Goal: Task Accomplishment & Management: Use online tool/utility

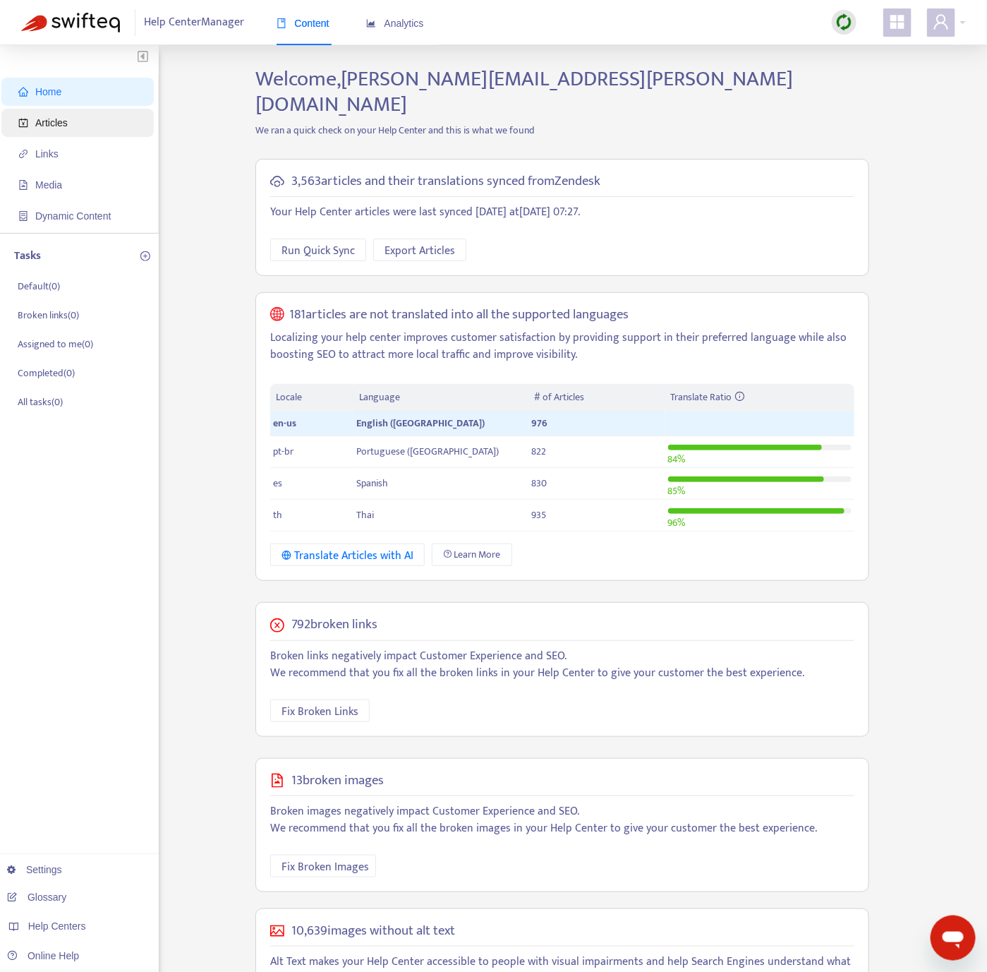
click at [51, 120] on span "Articles" at bounding box center [51, 122] width 32 height 11
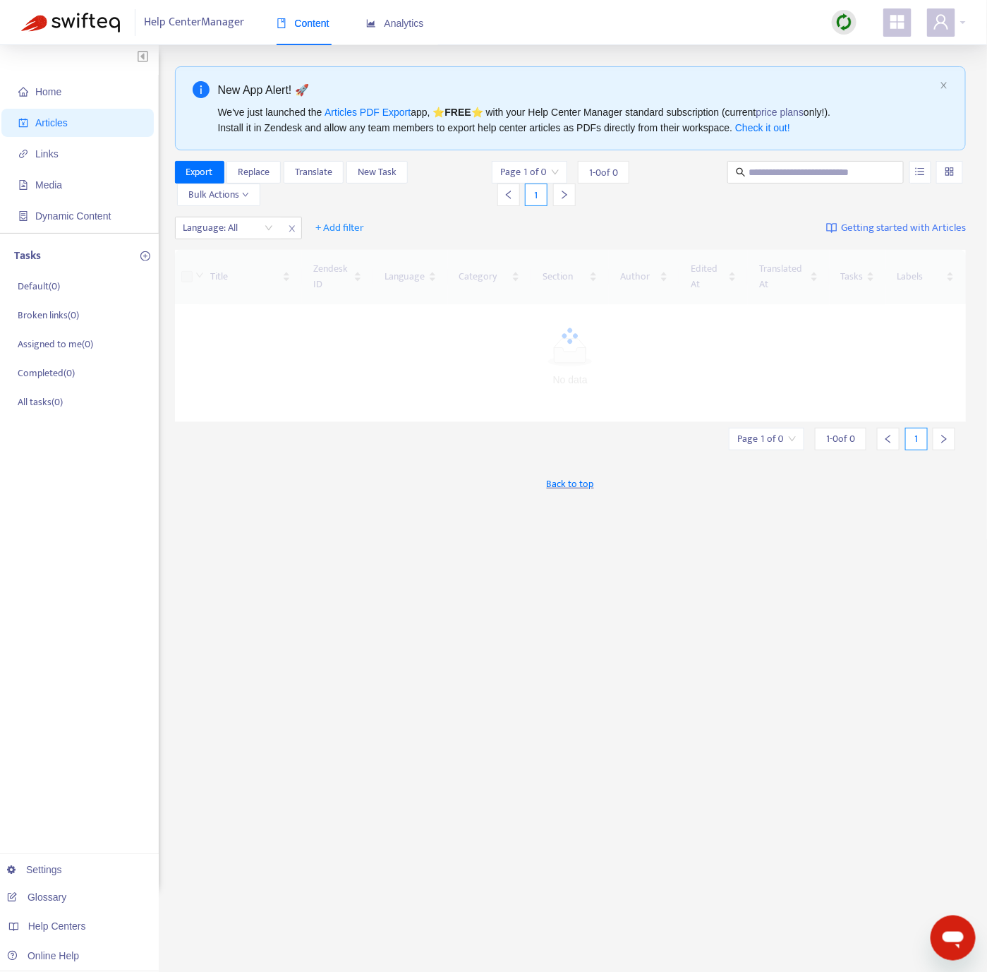
click at [855, 23] on div at bounding box center [844, 22] width 25 height 25
click at [868, 52] on link "Quick Sync" at bounding box center [874, 51] width 60 height 16
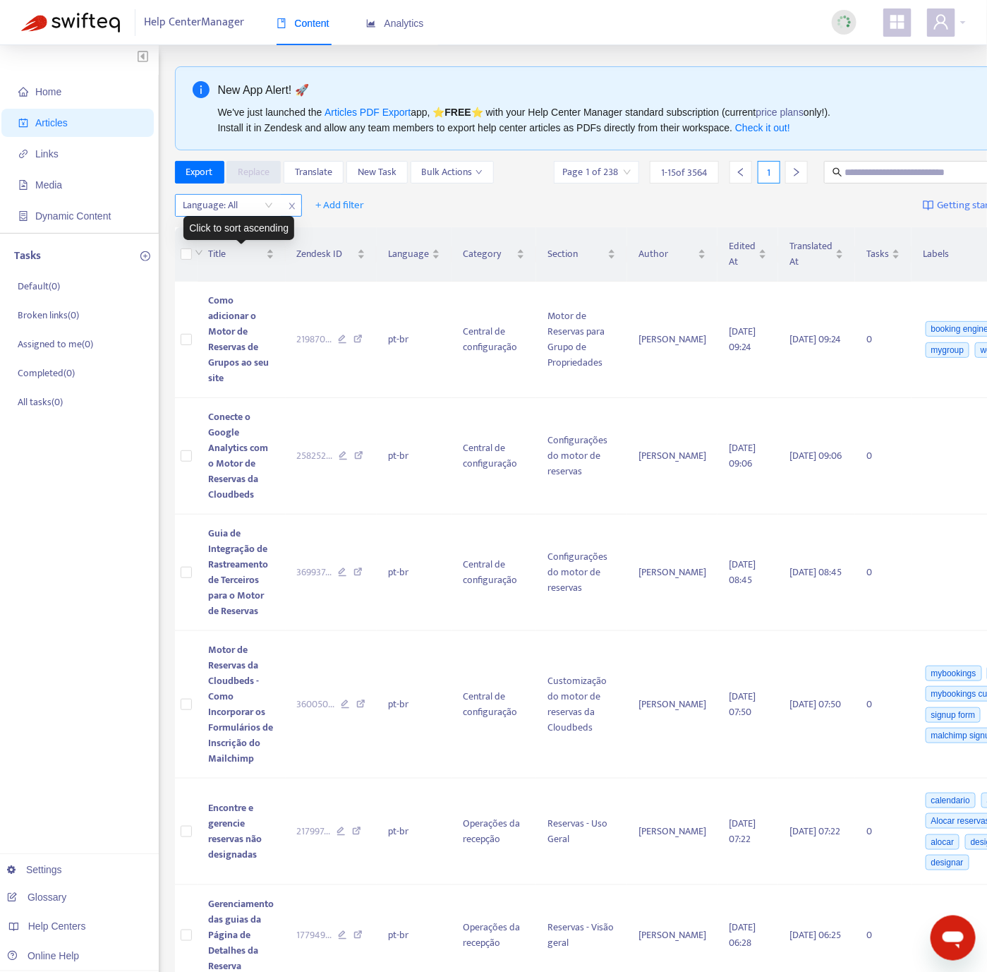
click at [236, 207] on div at bounding box center [221, 205] width 85 height 17
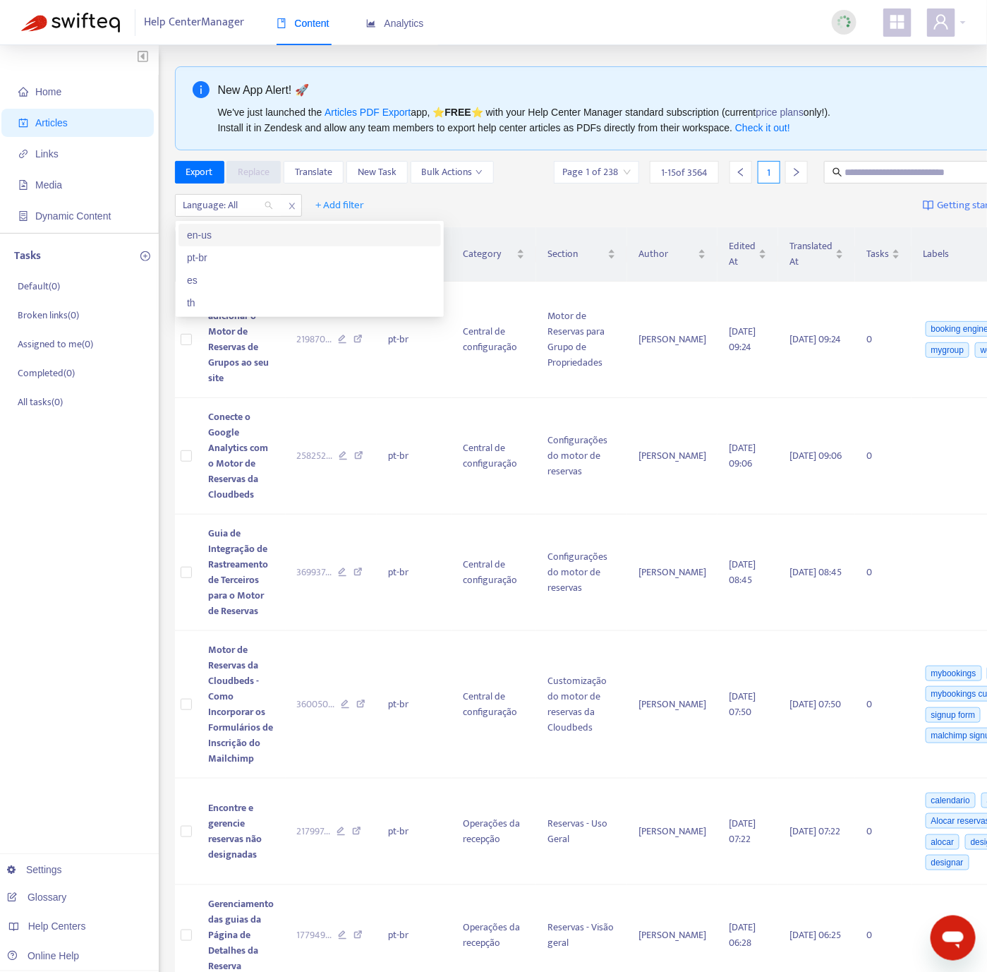
click at [243, 232] on div "en-us" at bounding box center [310, 235] width 246 height 16
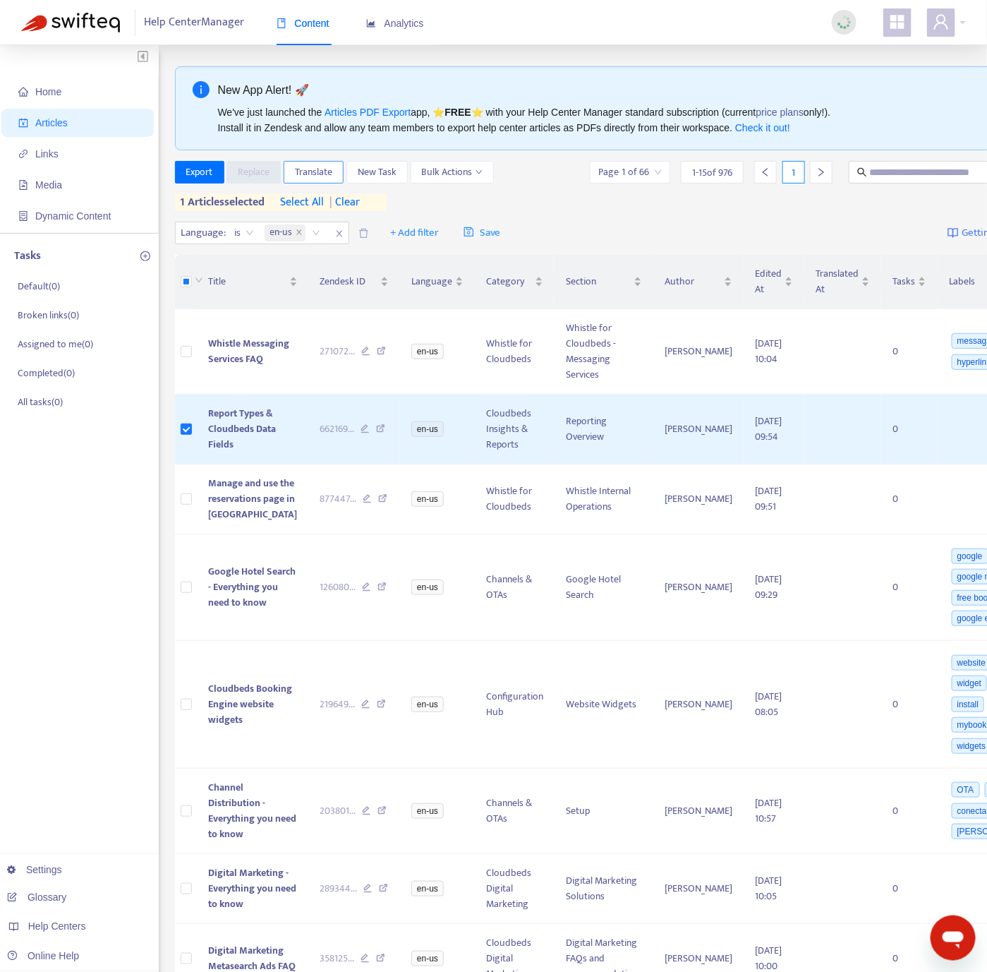
click at [307, 176] on span "Translate" at bounding box center [313, 172] width 37 height 16
click at [315, 172] on span "Translate" at bounding box center [313, 172] width 37 height 16
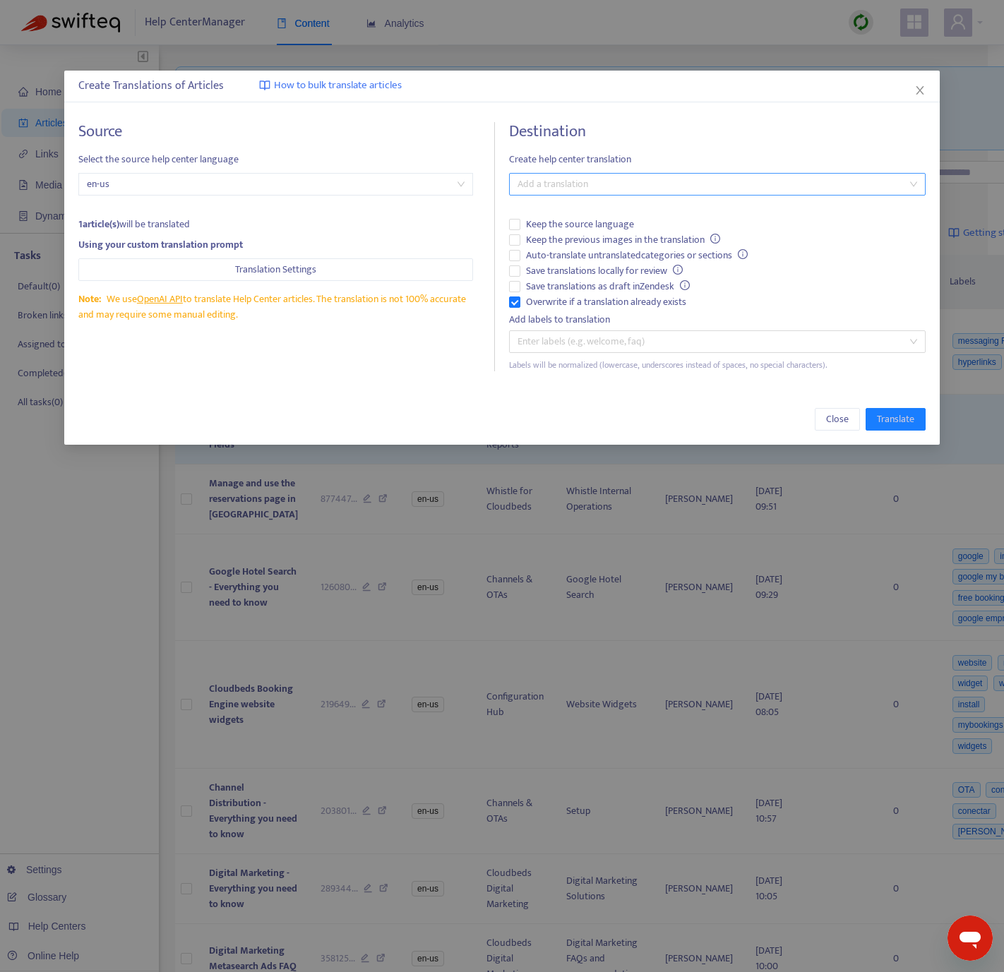
click at [550, 174] on div "Add a translation" at bounding box center [717, 184] width 416 height 23
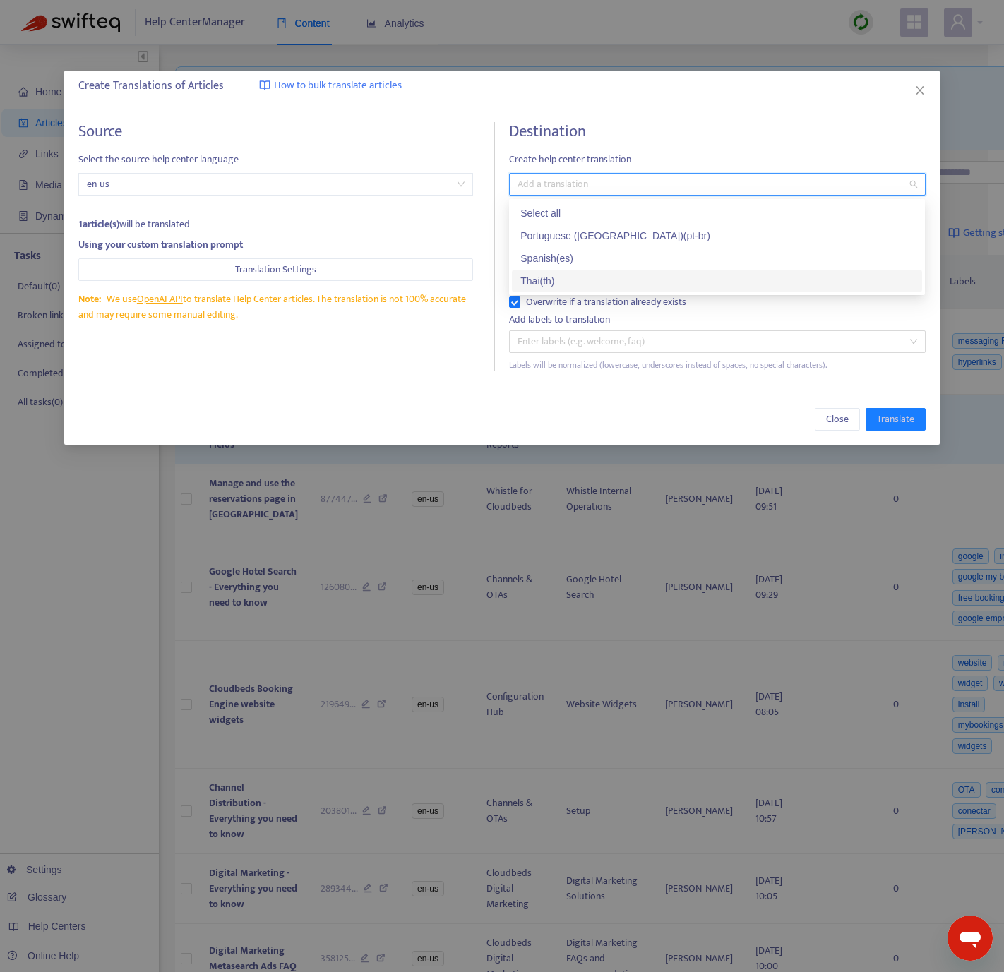
click at [545, 270] on div "Thai ( th )" at bounding box center [717, 281] width 410 height 23
drag, startPoint x: 275, startPoint y: 380, endPoint x: 304, endPoint y: 385, distance: 29.9
click at [275, 381] on div "Source Select the source help center language en-us 1 article(s) will be transl…" at bounding box center [501, 246] width 874 height 277
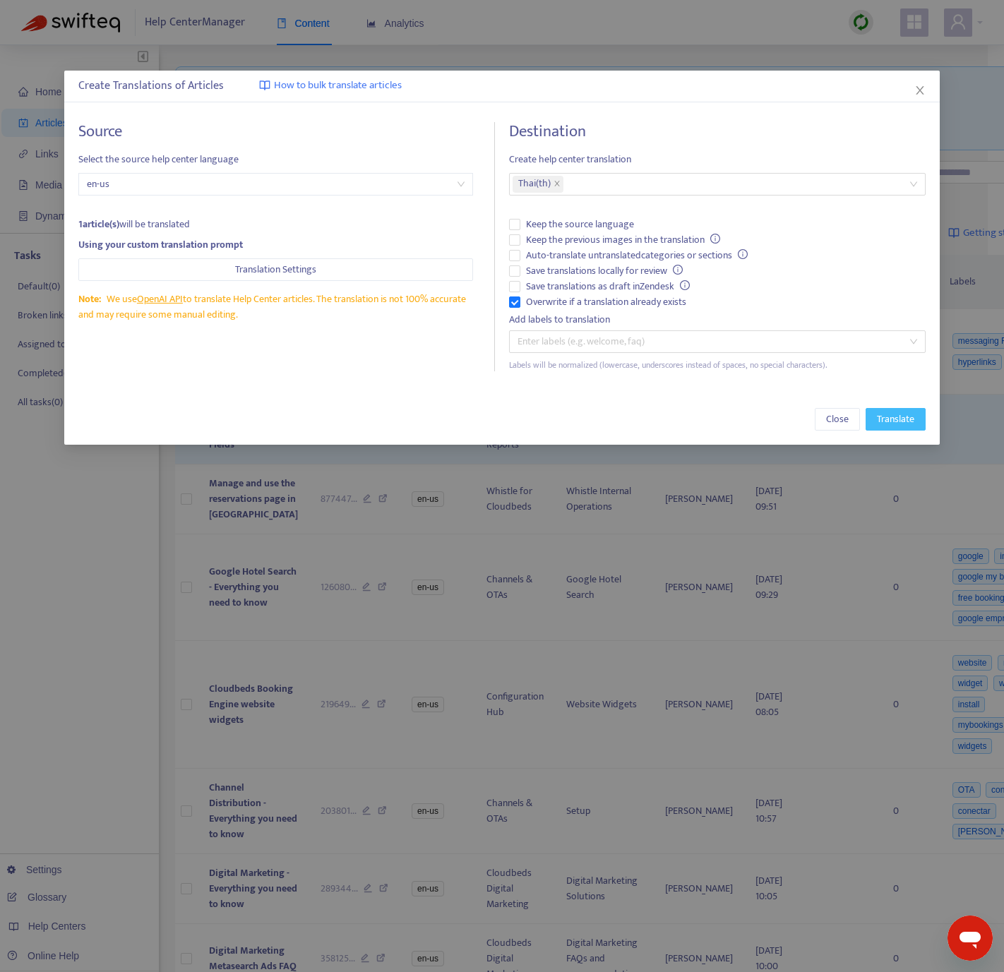
click at [901, 419] on span "Translate" at bounding box center [895, 419] width 37 height 16
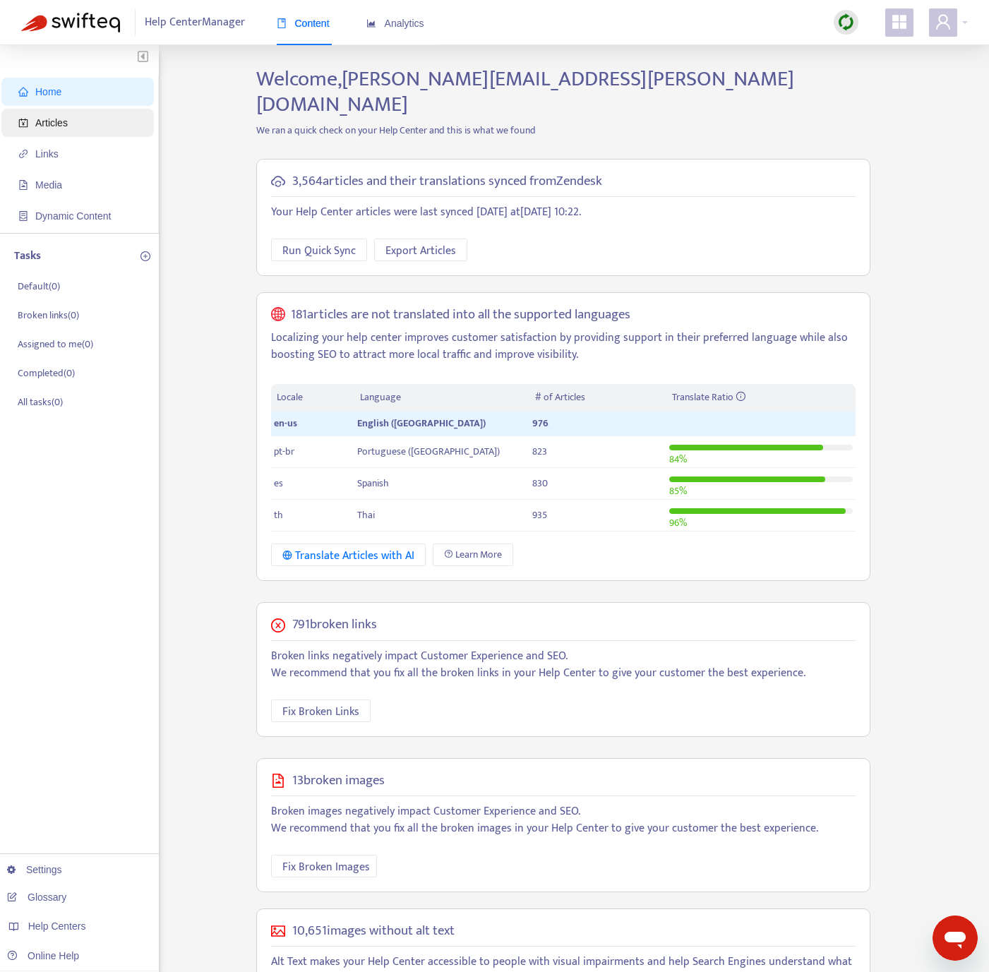
click at [71, 111] on span "Articles" at bounding box center [80, 123] width 124 height 28
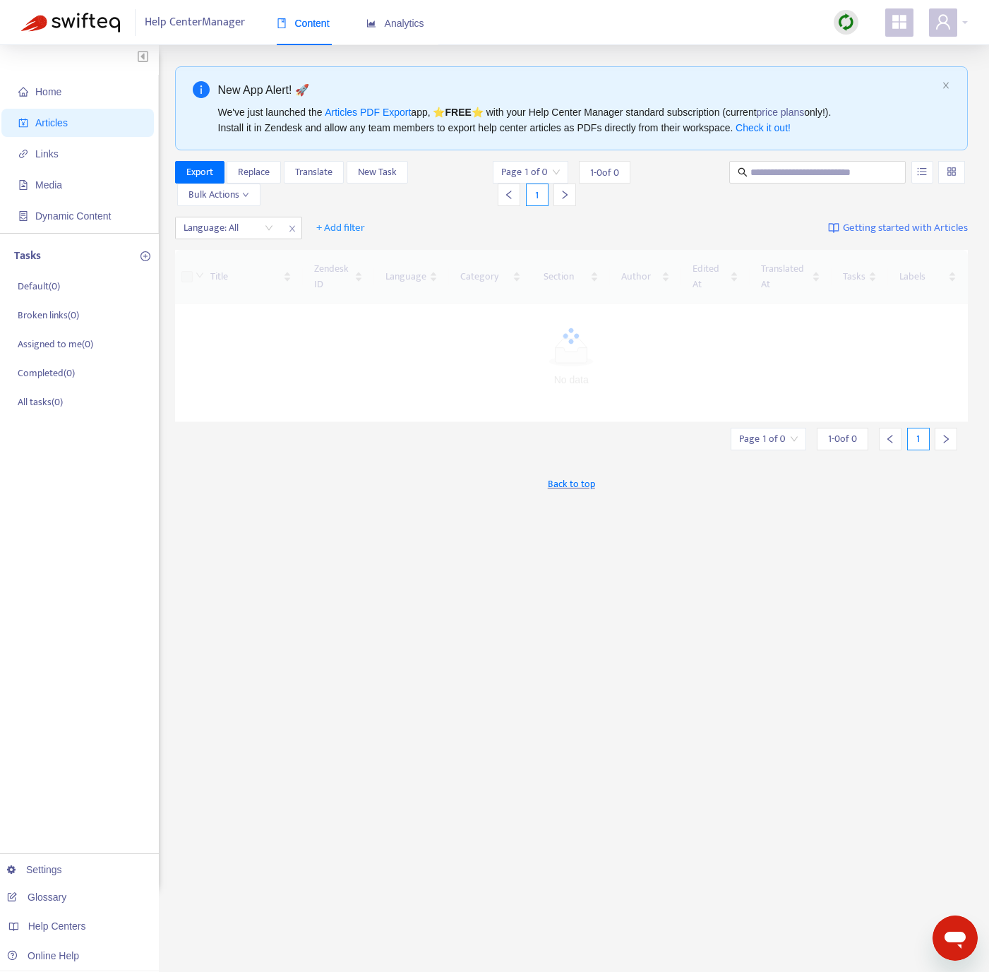
click at [850, 19] on img at bounding box center [846, 22] width 18 height 18
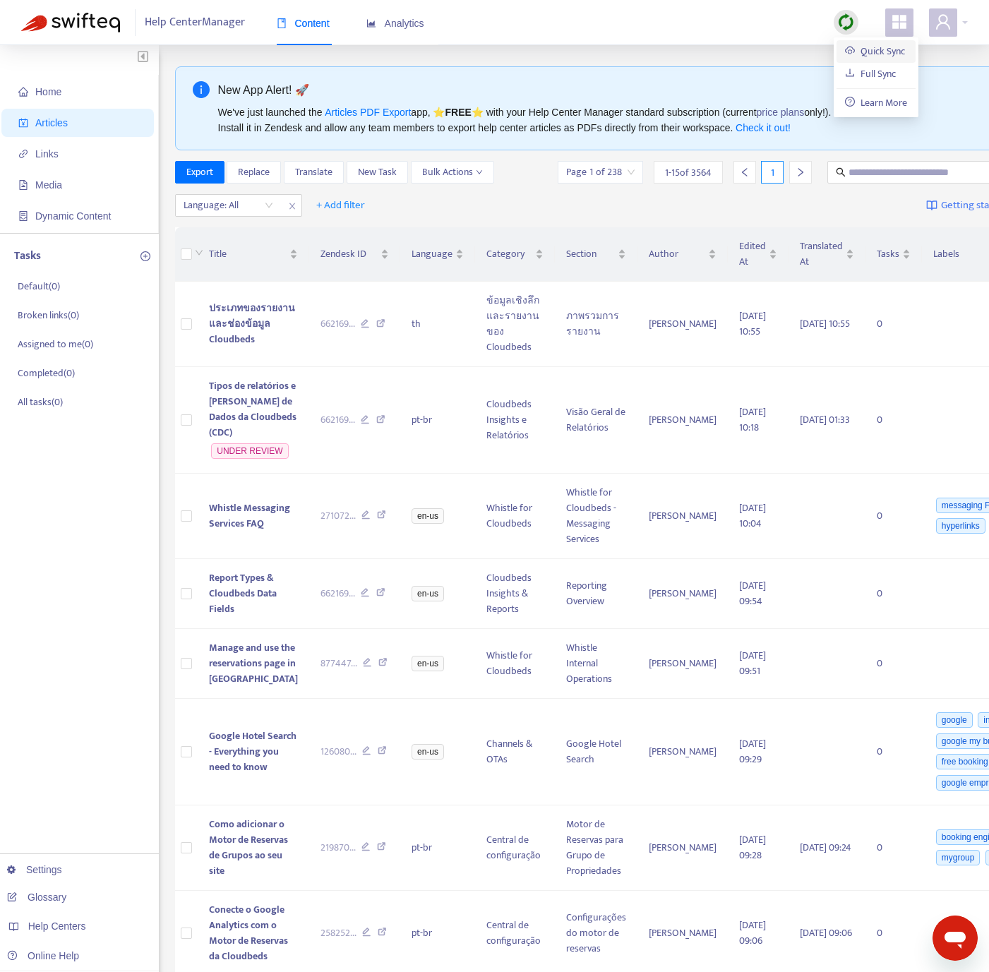
click at [889, 48] on link "Quick Sync" at bounding box center [875, 51] width 60 height 16
click at [244, 207] on div at bounding box center [221, 205] width 85 height 17
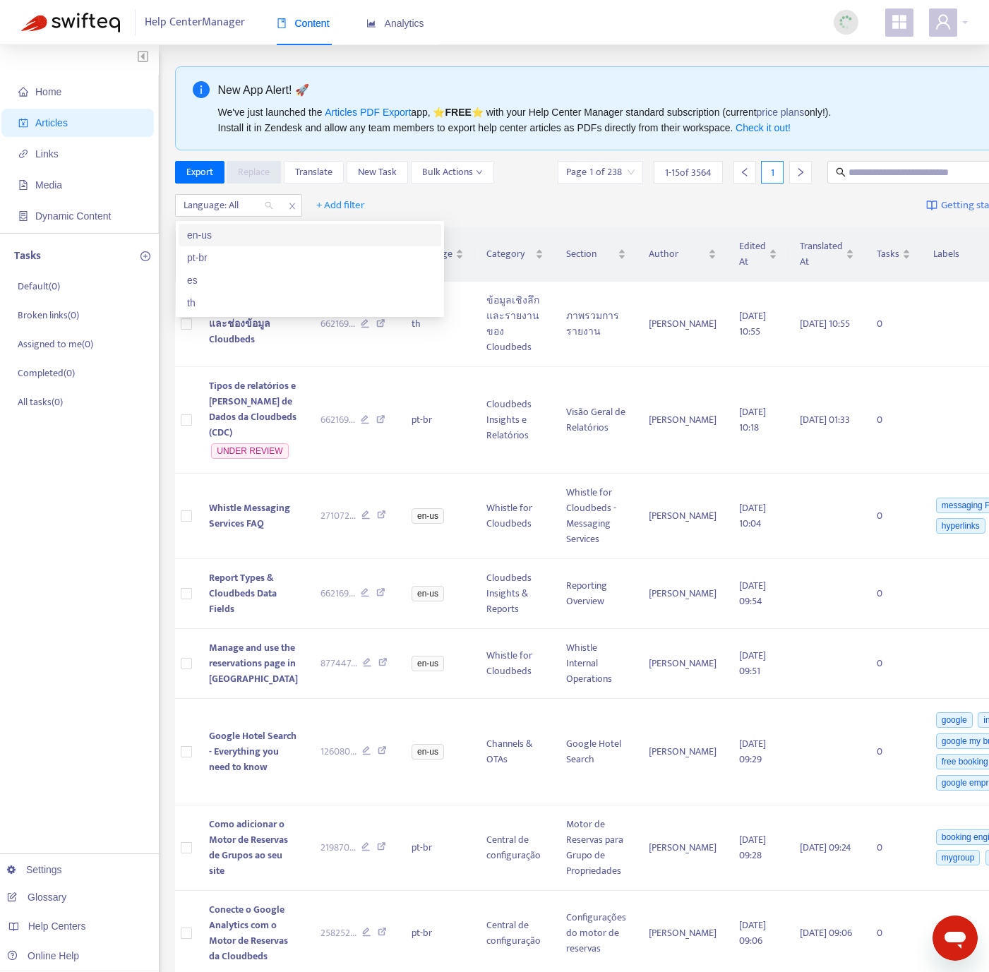
click at [263, 227] on div "en-us" at bounding box center [310, 235] width 246 height 16
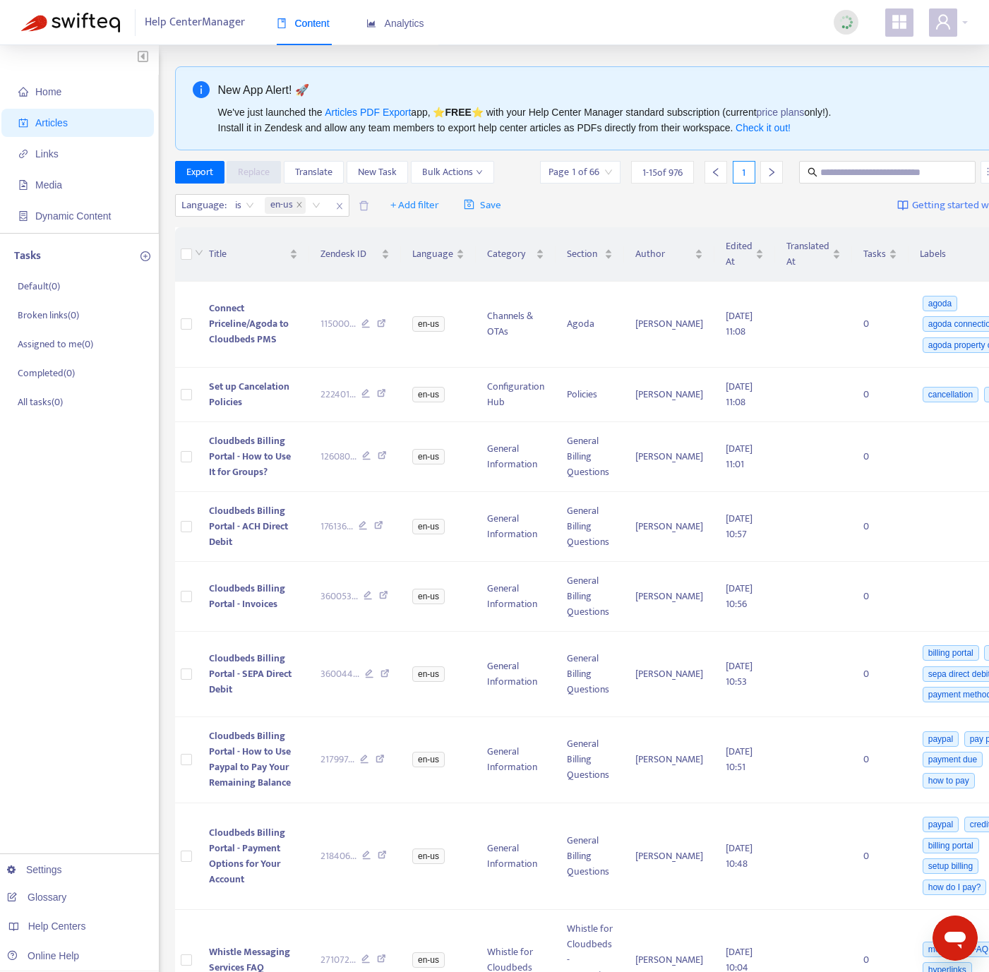
click at [85, 545] on div "Home Articles Links Media Dynamic Content Tasks Default ( 0 ) Broken links ( 0 …" at bounding box center [79, 842] width 159 height 1594
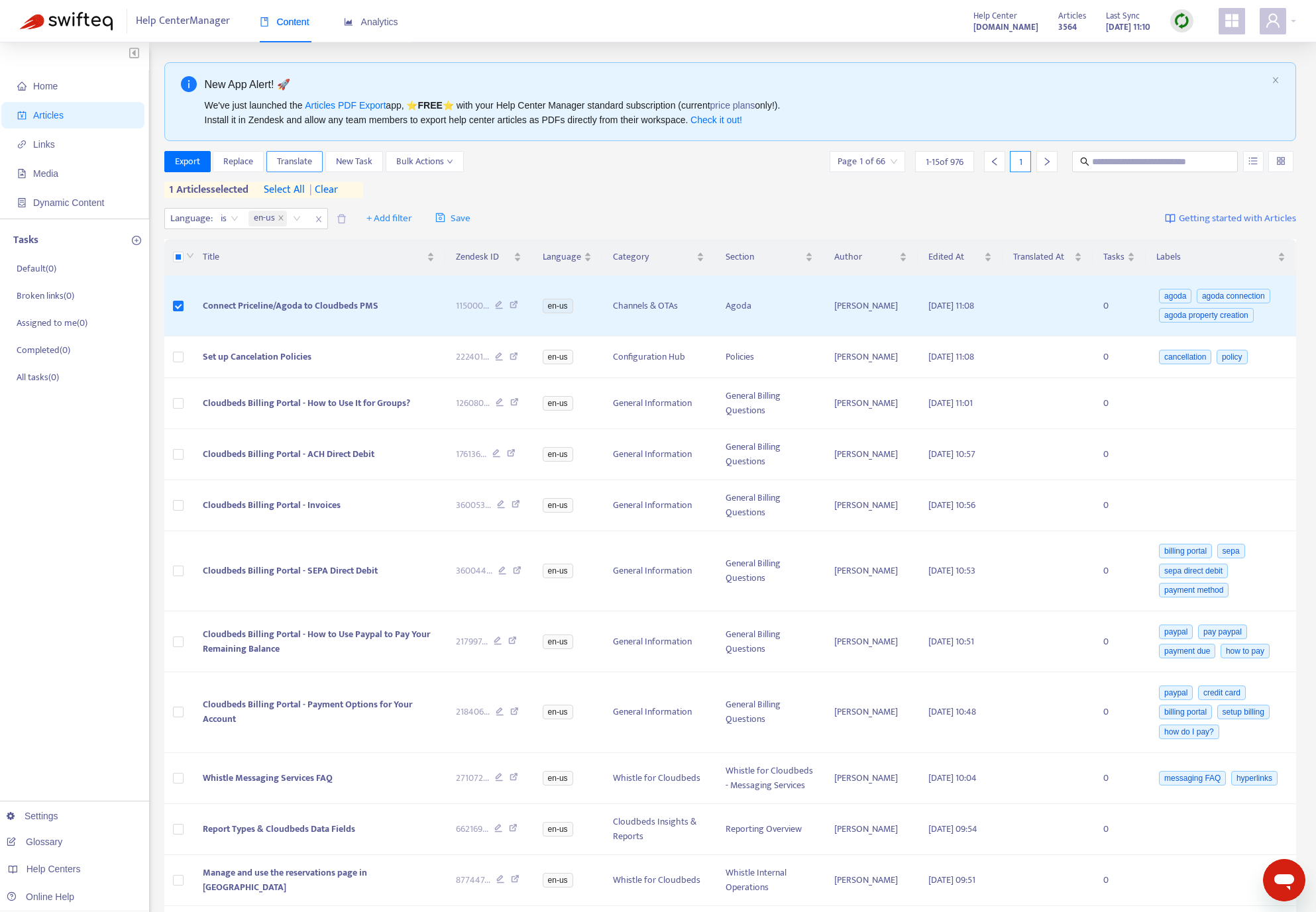
click at [300, 157] on span "Translate" at bounding box center [294, 161] width 35 height 15
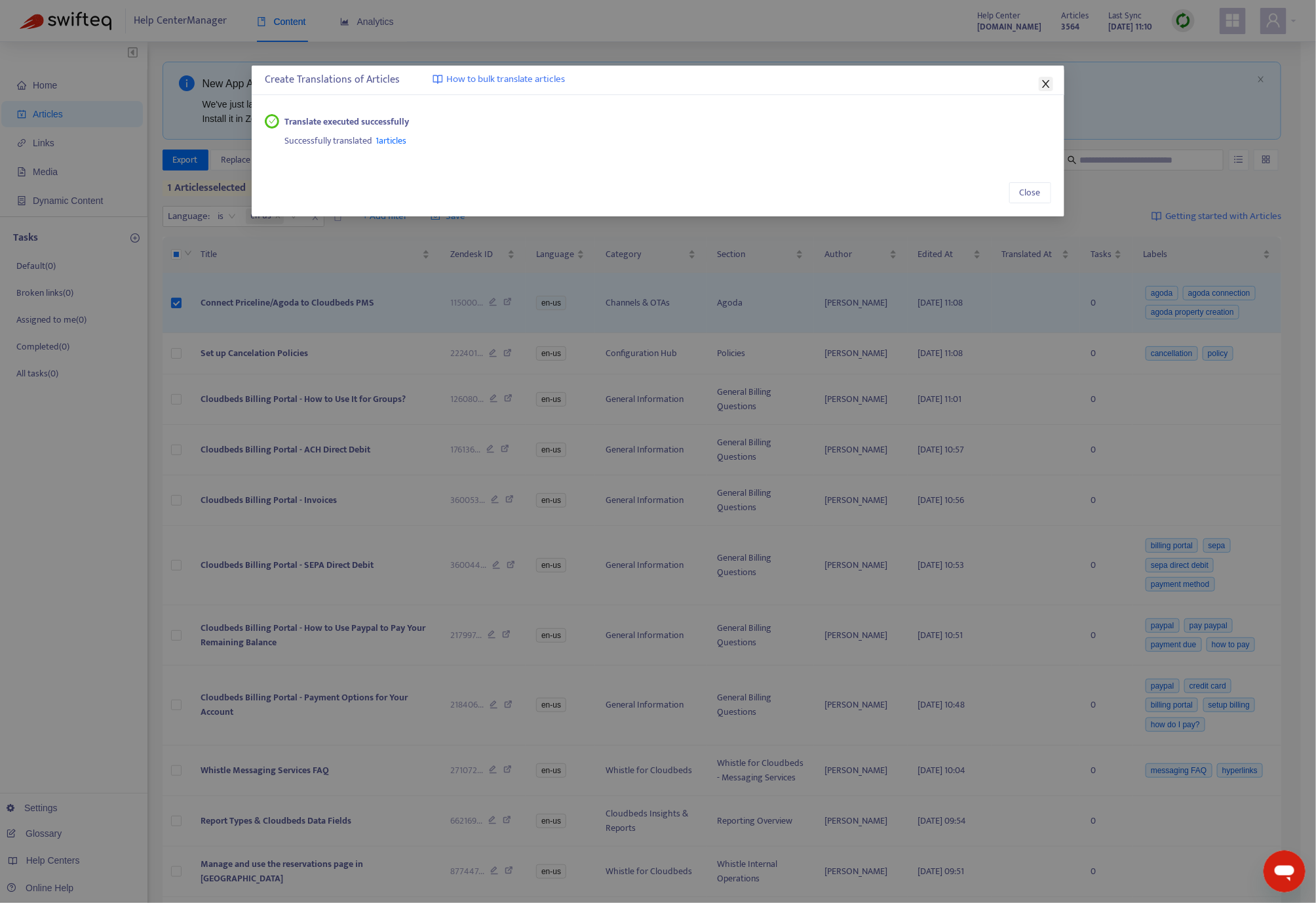
click at [828, 77] on button "Close" at bounding box center [1047, 85] width 15 height 15
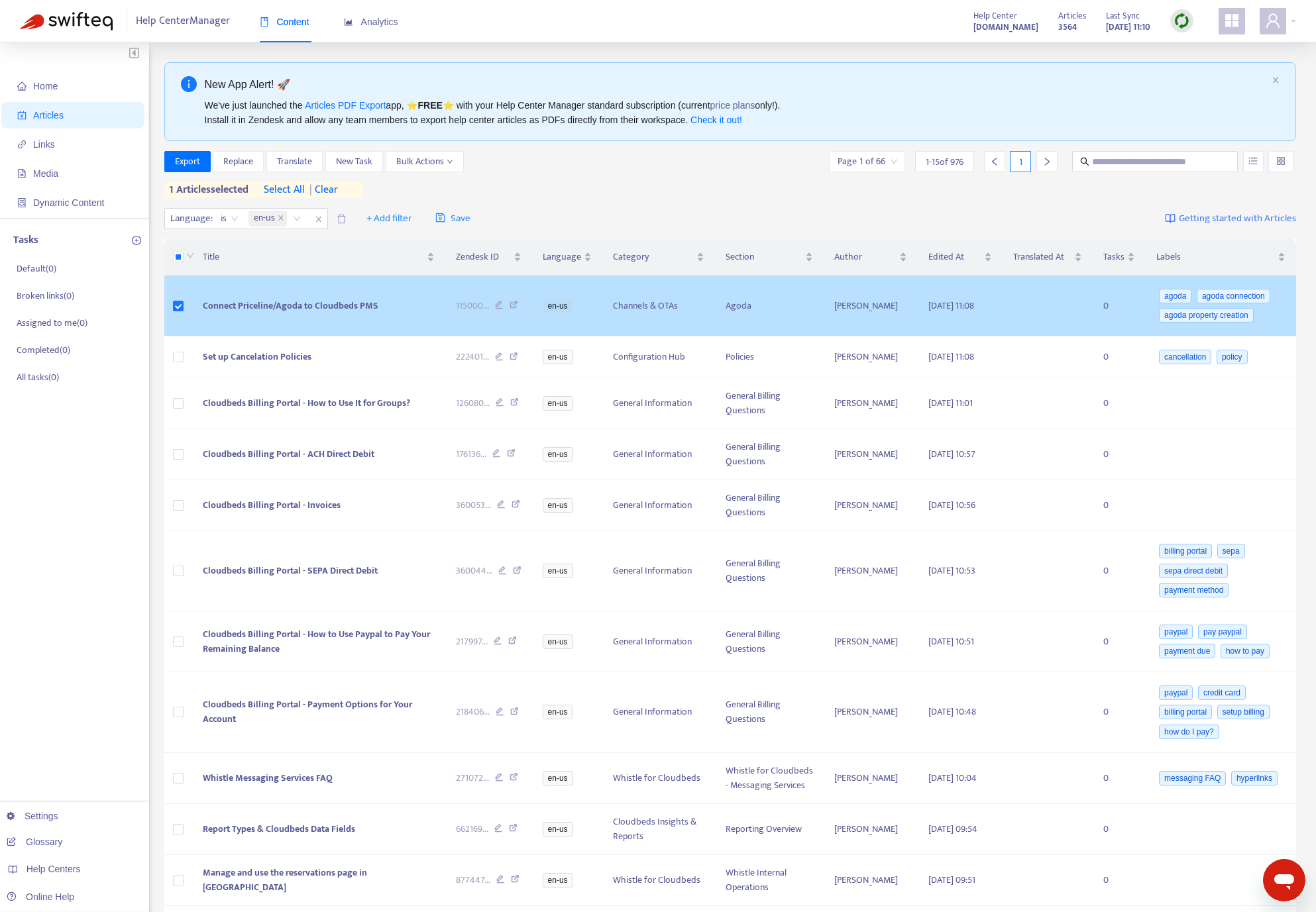
click at [510, 305] on icon at bounding box center [513, 306] width 8 height 12
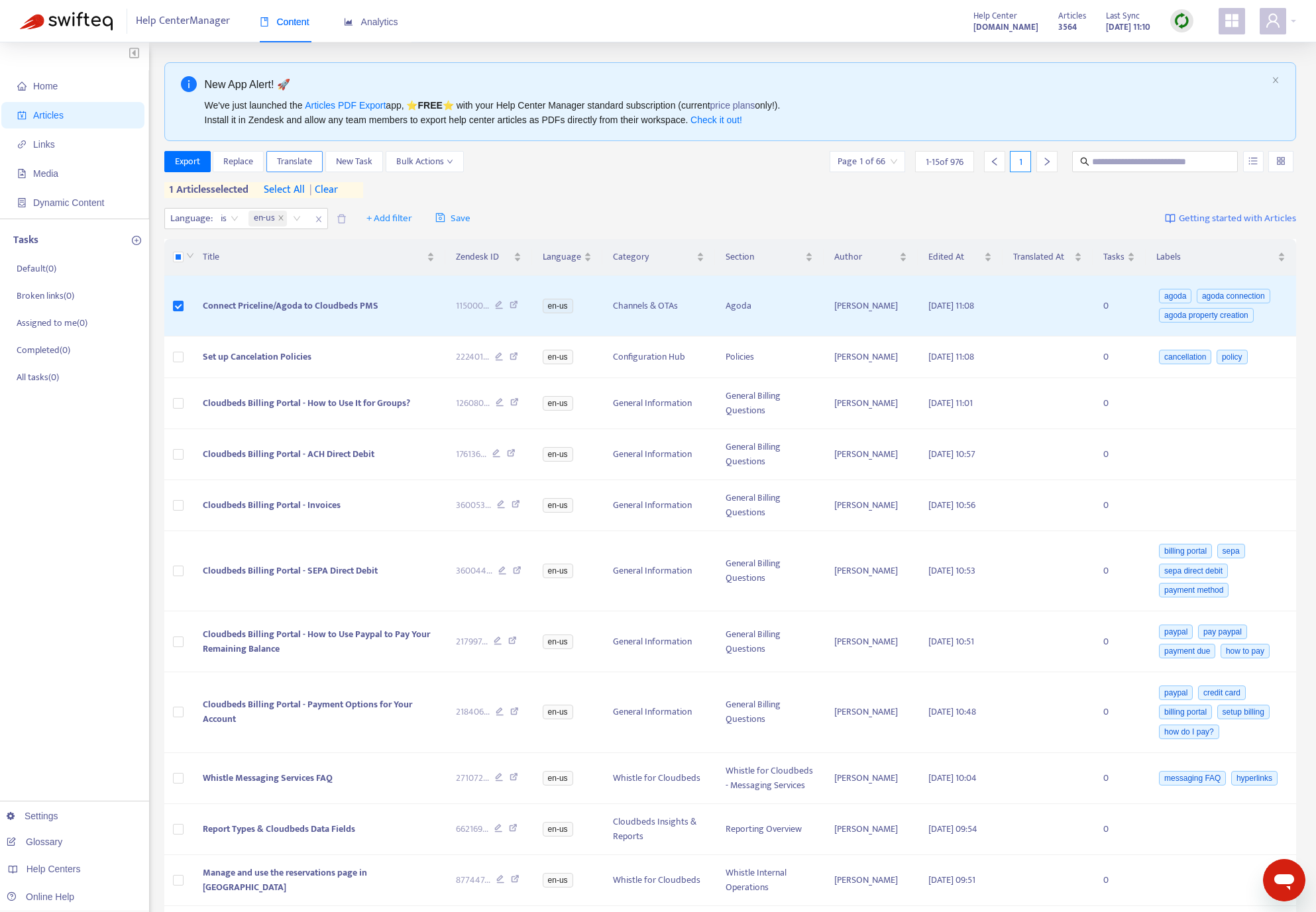
click at [306, 160] on span "Translate" at bounding box center [294, 161] width 35 height 15
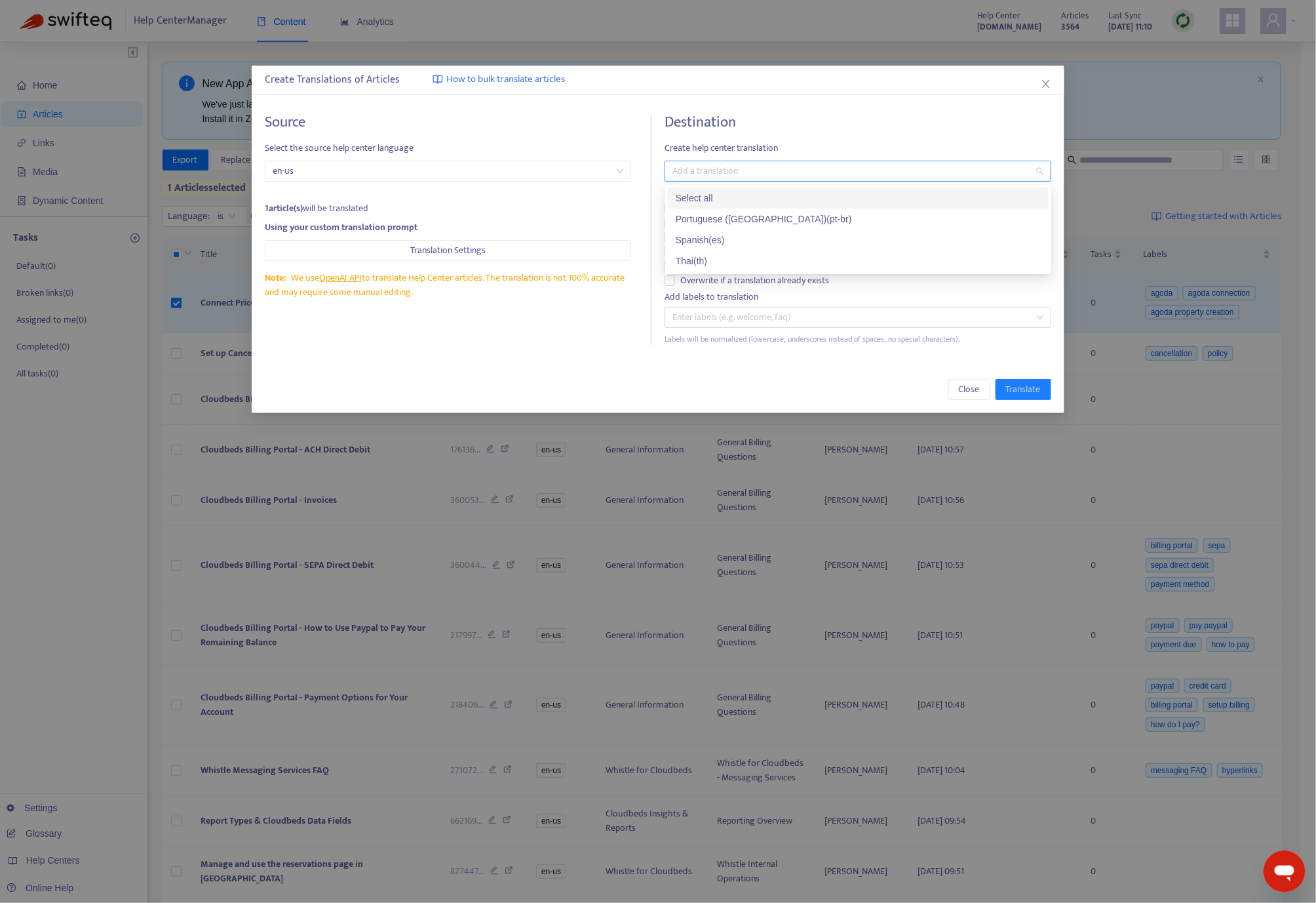
click at [699, 171] on div at bounding box center [851, 171] width 367 height 16
click at [741, 259] on div "Thai ( th )" at bounding box center [858, 261] width 365 height 15
click at [545, 327] on div "Source Select the source help center language en-us 1 article(s) will be transl…" at bounding box center [458, 229] width 386 height 231
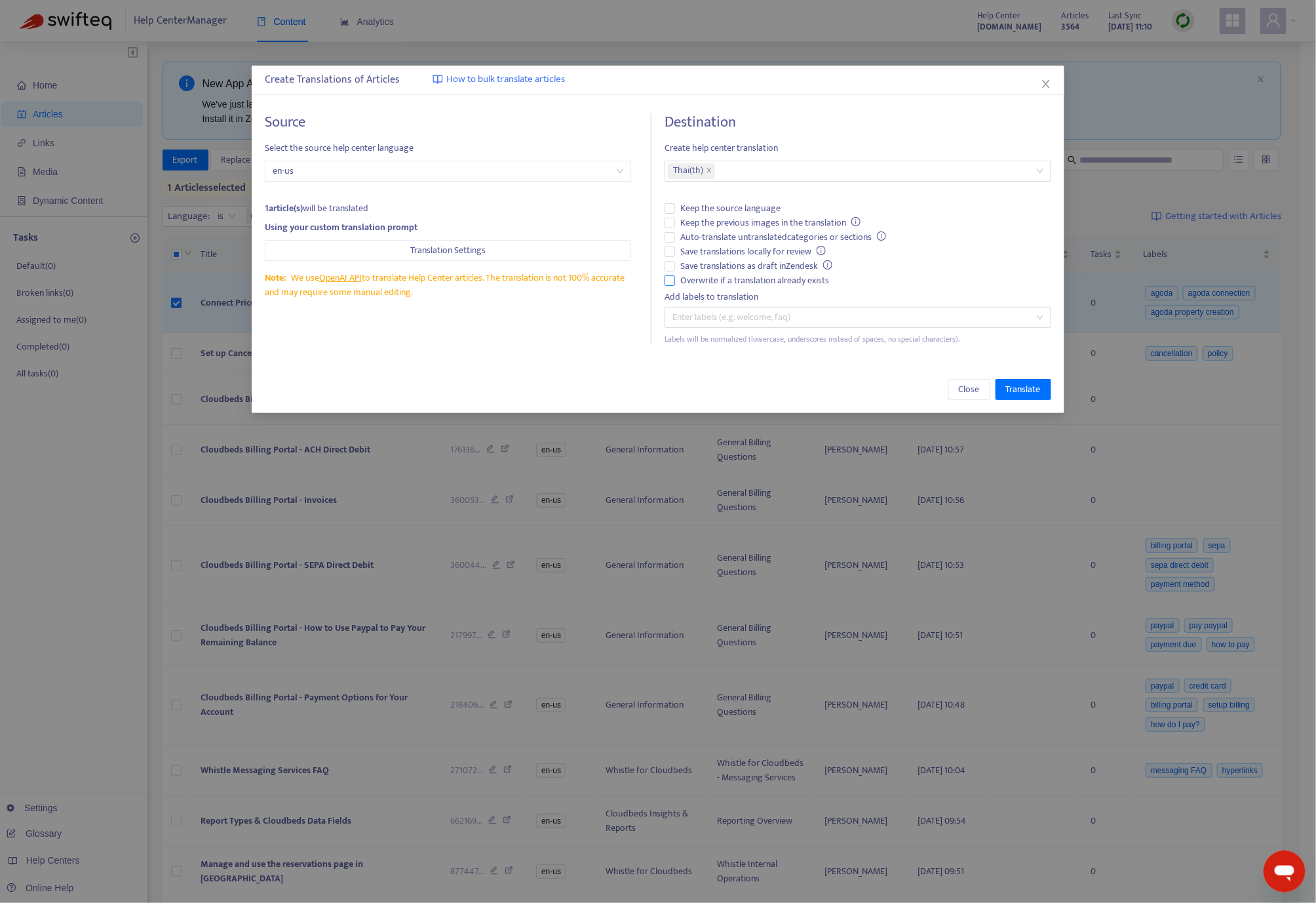
click at [686, 283] on span "Overwrite if a translation already exists" at bounding box center [754, 281] width 159 height 15
click at [828, 383] on span "Translate" at bounding box center [1023, 389] width 34 height 15
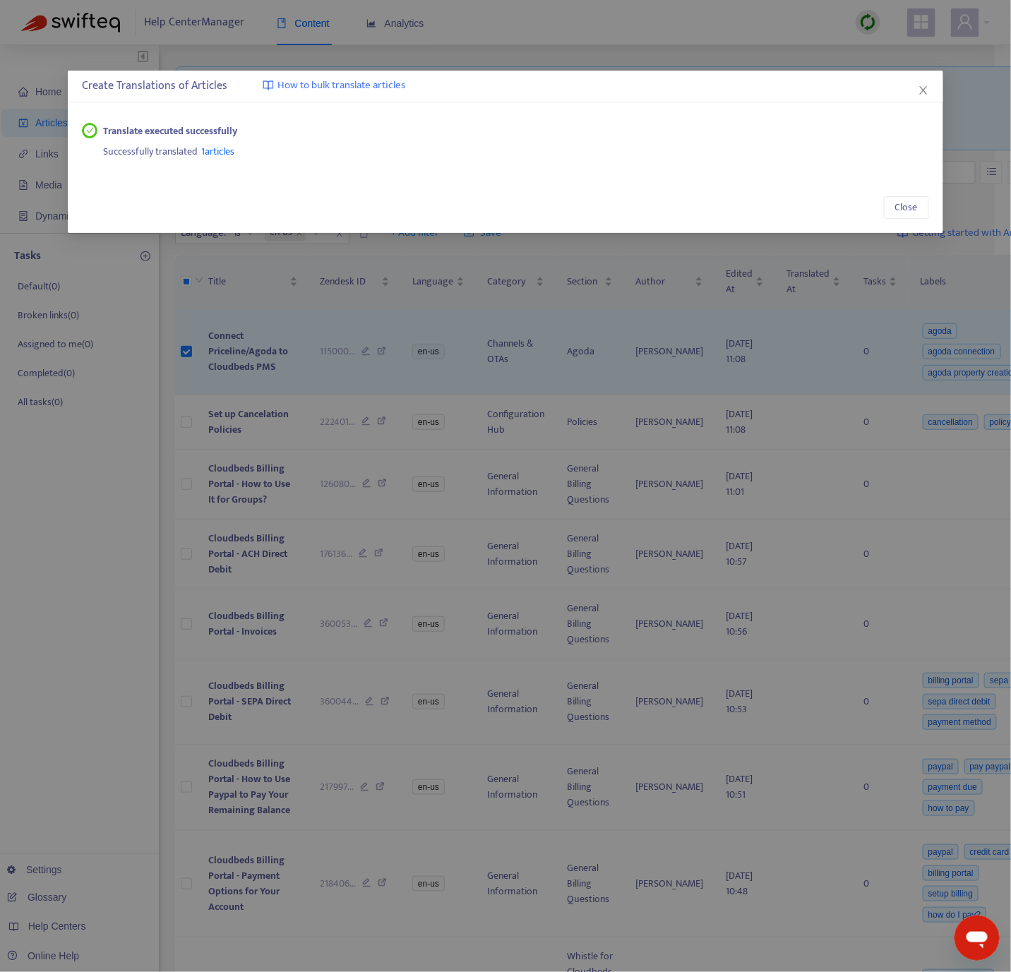
click at [397, 395] on div "Create Translations of Articles How to bulk translate articles Translate execut…" at bounding box center [505, 486] width 1011 height 972
